Goal: Task Accomplishment & Management: Manage account settings

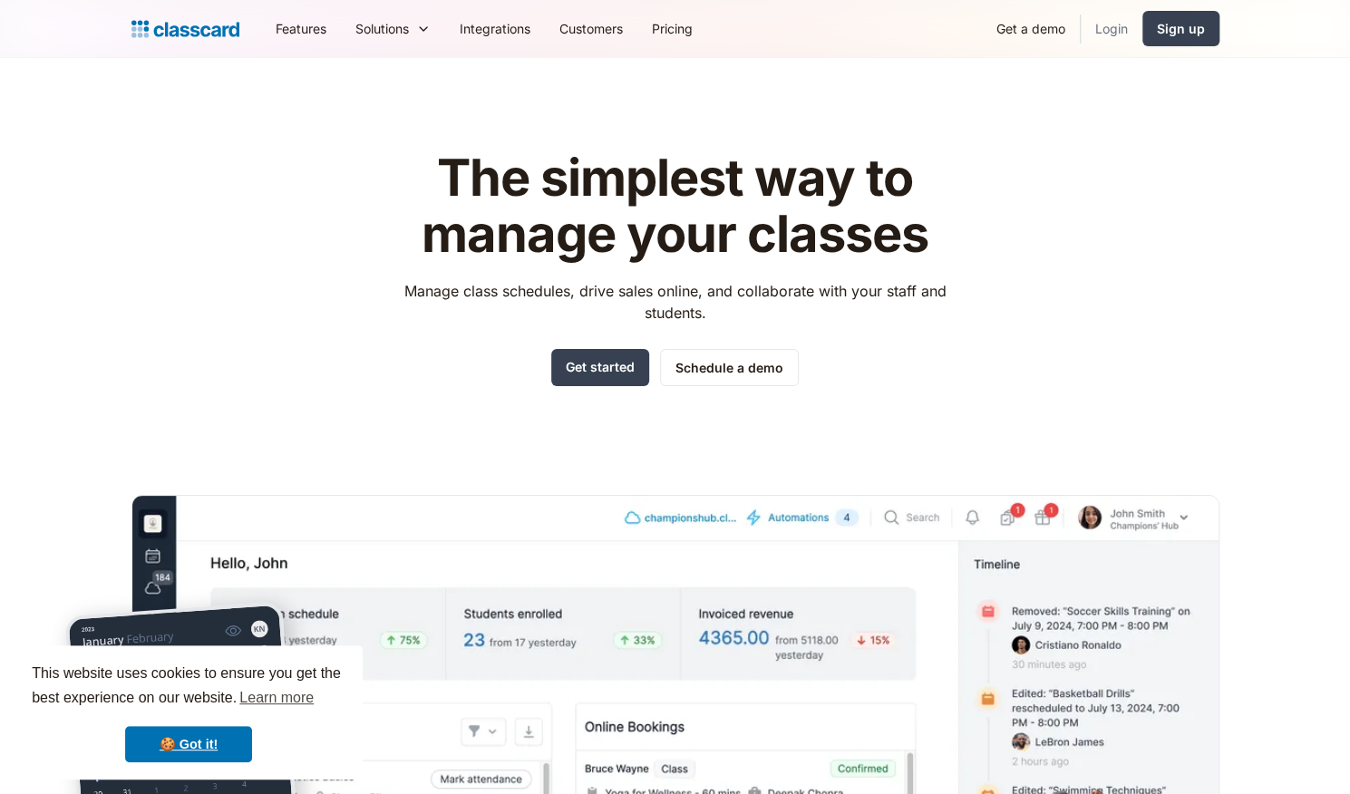
click at [1116, 28] on link "Login" at bounding box center [1112, 28] width 62 height 41
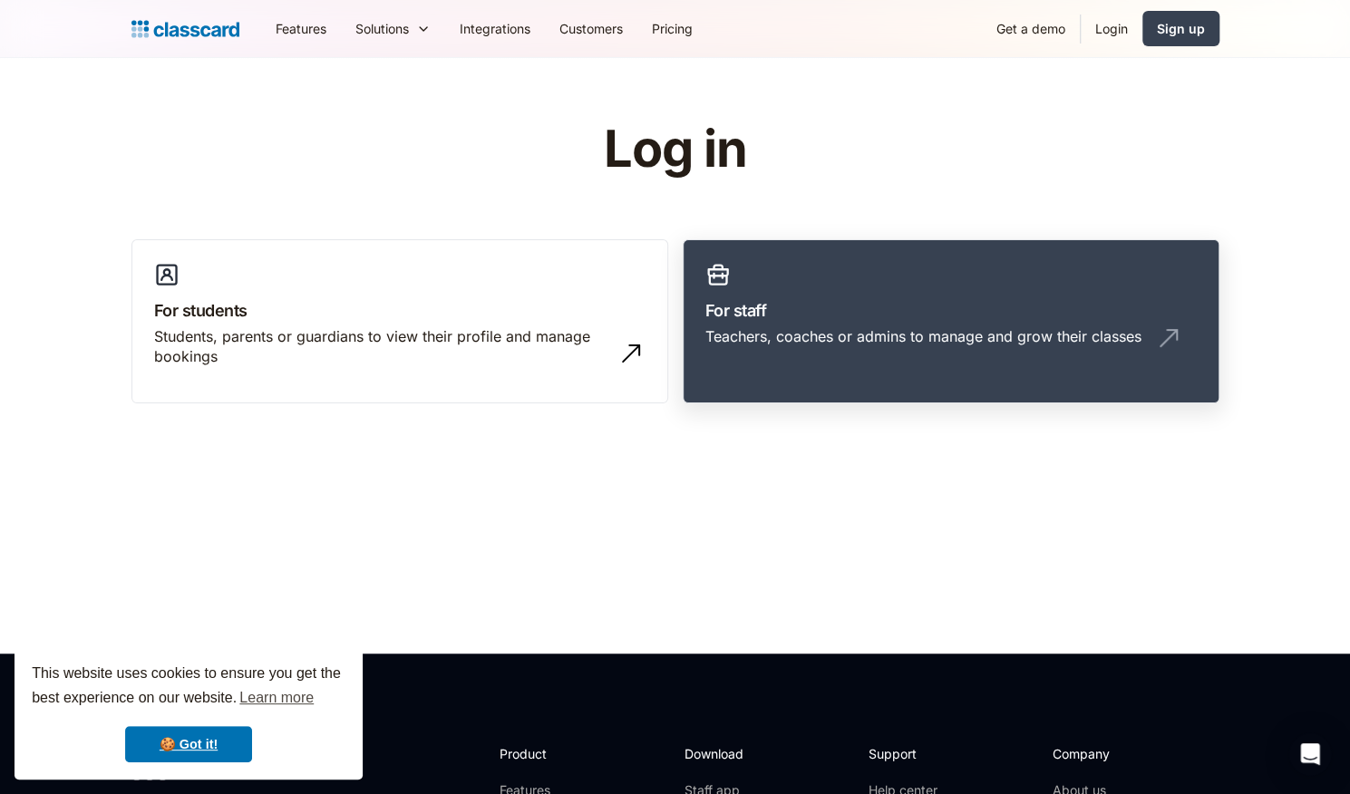
click at [975, 283] on link "For staff Teachers, coaches or admins to manage and grow their classes" at bounding box center [951, 321] width 537 height 165
